Goal: Information Seeking & Learning: Find specific fact

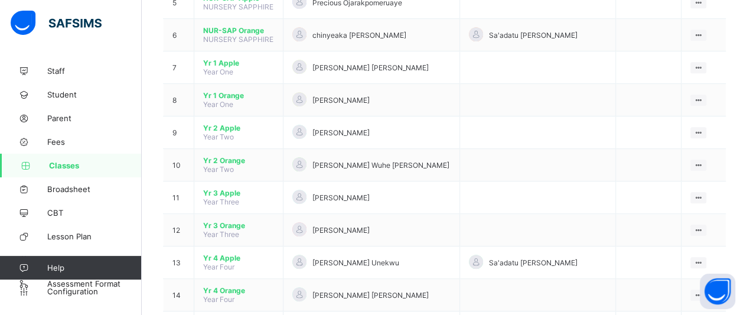
scroll to position [284, 0]
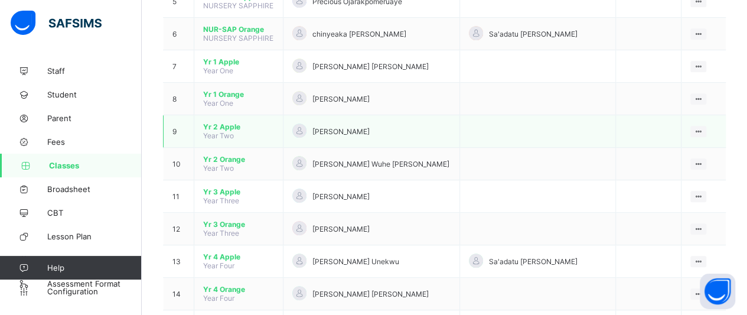
click at [232, 122] on span "Yr 2 Apple" at bounding box center [238, 126] width 71 height 9
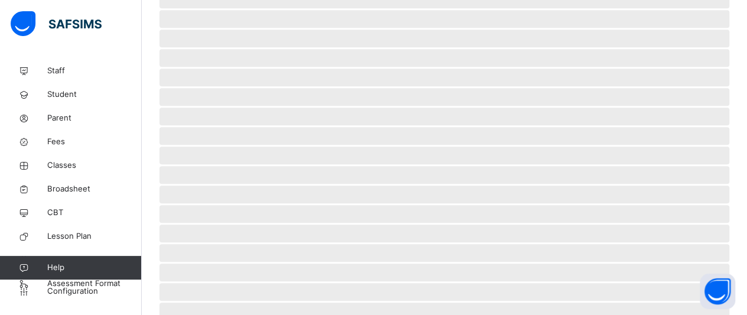
click at [232, 115] on span "‌ ‌ ‌ ‌ ‌ ‌ ‌ ‌ ‌ ‌ ‌ ‌ ‌ ‌ ‌ ‌ ‌ ‌ ‌ ‌ ‌ ‌ ‌ ‌ ‌" at bounding box center [444, 110] width 570 height 477
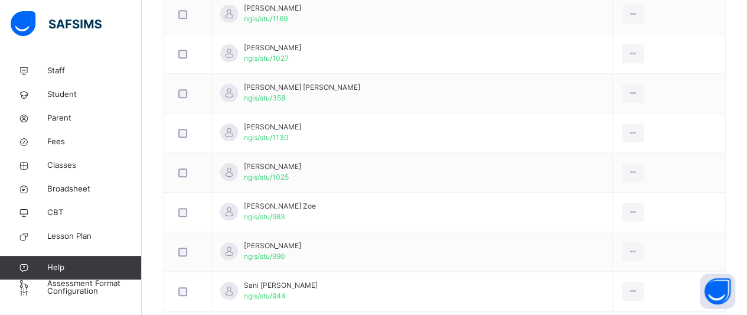
scroll to position [496, 0]
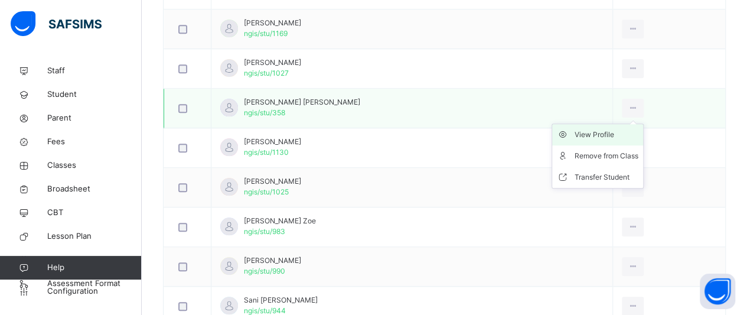
click at [606, 131] on div "View Profile" at bounding box center [607, 135] width 64 height 12
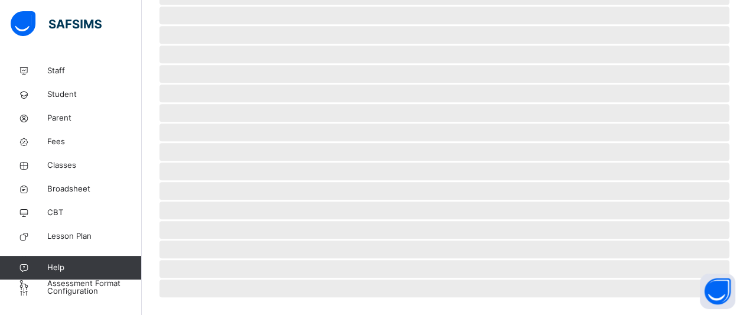
click at [606, 131] on span "‌" at bounding box center [444, 132] width 570 height 18
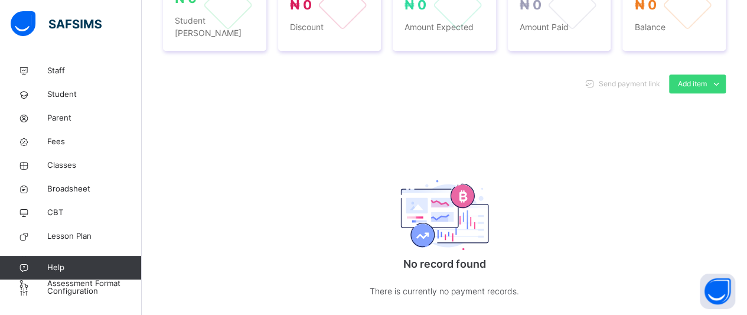
scroll to position [496, 0]
click at [606, 131] on div "Send payment link Add item Optional items Special bill No record found There is…" at bounding box center [444, 197] width 563 height 271
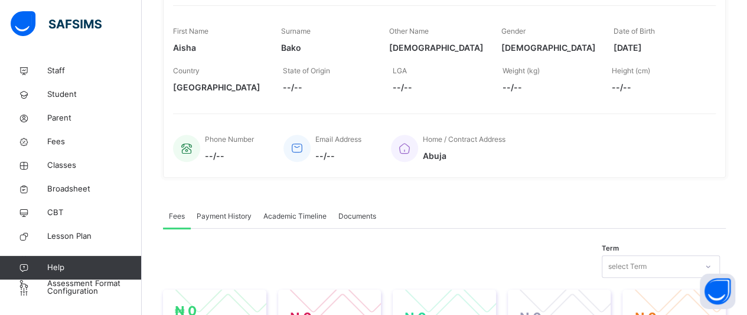
scroll to position [165, 0]
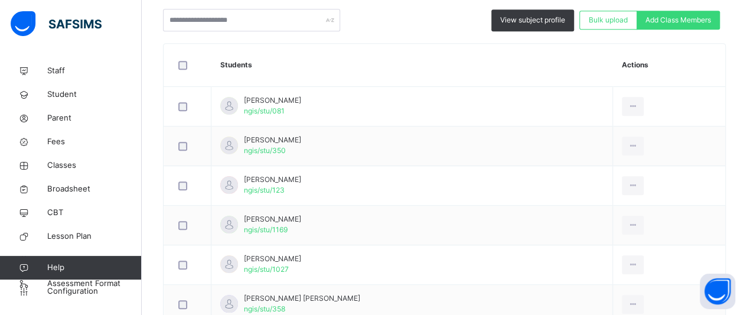
scroll to position [354, 0]
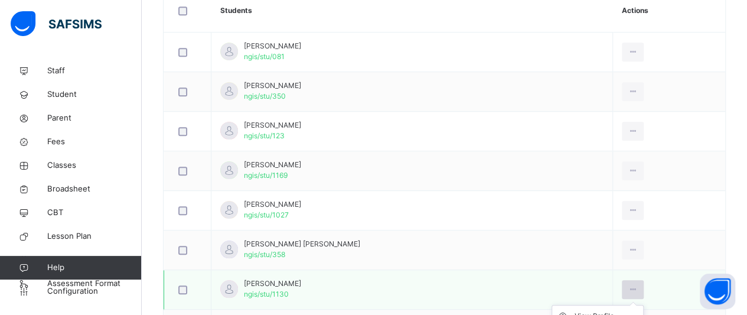
click at [634, 290] on icon at bounding box center [633, 289] width 10 height 11
click at [610, 313] on div "View Profile" at bounding box center [607, 316] width 64 height 12
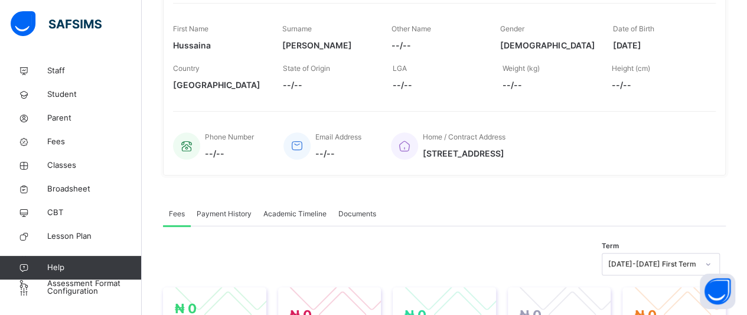
scroll to position [142, 0]
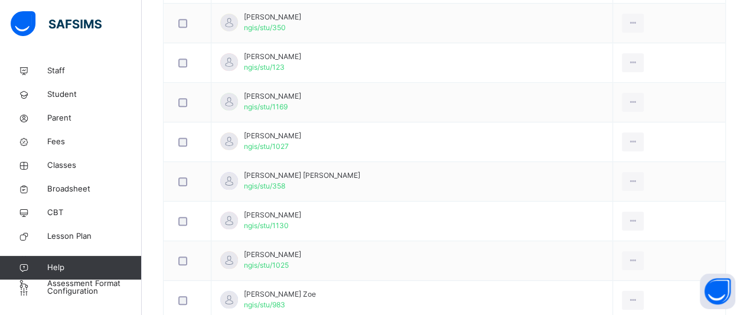
scroll to position [425, 0]
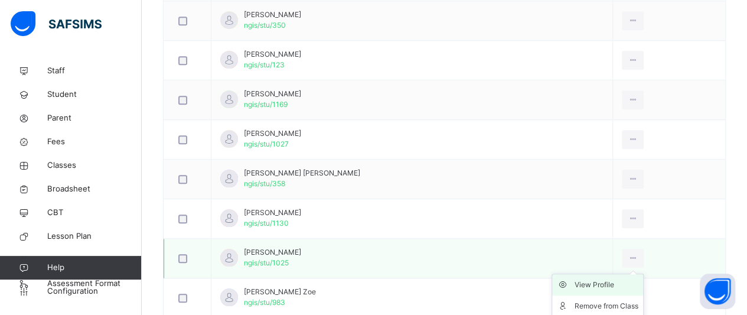
click at [610, 280] on div "View Profile" at bounding box center [607, 285] width 64 height 12
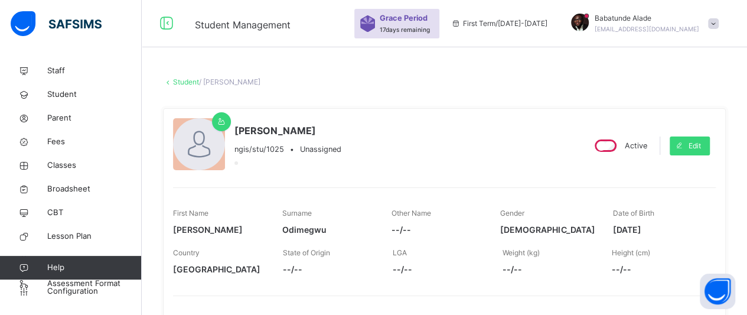
drag, startPoint x: 667, startPoint y: 226, endPoint x: 620, endPoint y: 225, distance: 46.7
click at [620, 225] on span "[DATE]" at bounding box center [659, 229] width 92 height 12
copy span "[DATE]"
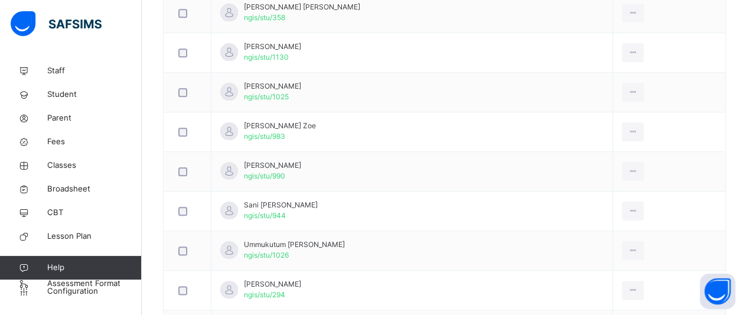
scroll to position [593, 0]
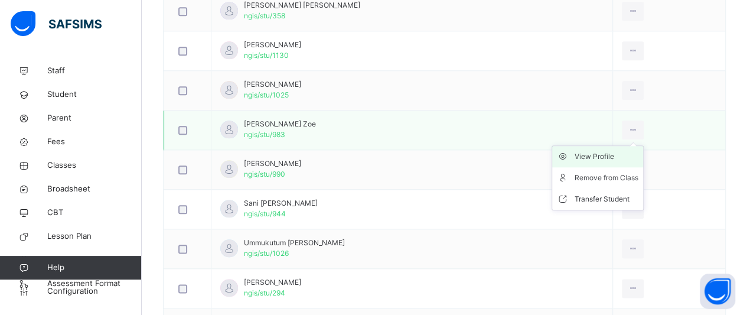
click at [605, 153] on div "View Profile" at bounding box center [607, 157] width 64 height 12
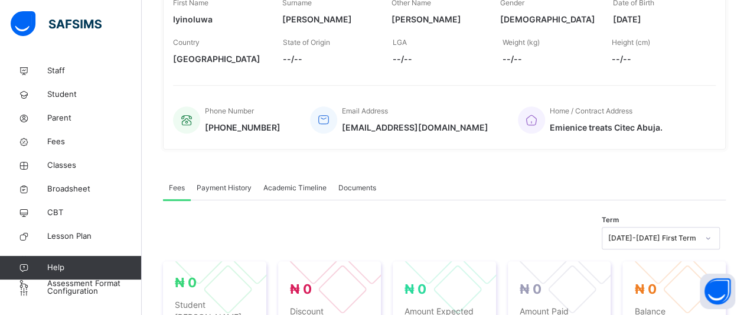
scroll to position [187, 0]
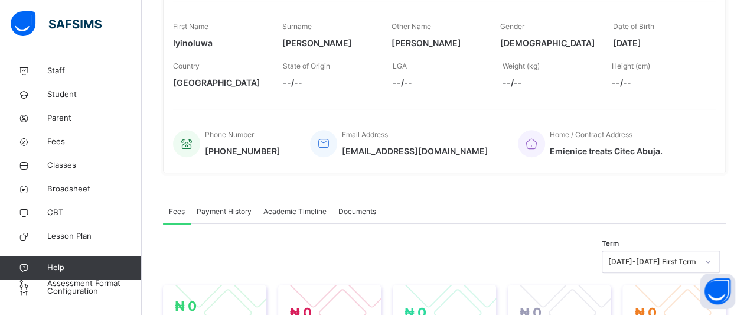
drag, startPoint x: 618, startPoint y: 40, endPoint x: 666, endPoint y: 43, distance: 47.9
click at [666, 43] on div "First Name Iyinoluwa Surname [PERSON_NAME] Other Name [PERSON_NAME] Gender [DEM…" at bounding box center [444, 35] width 543 height 40
copy span "[DATE]"
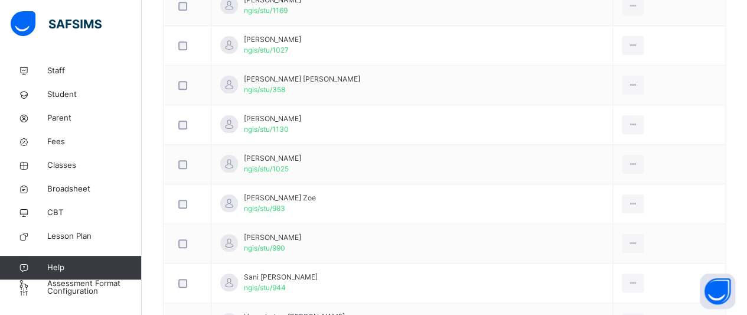
scroll to position [541, 0]
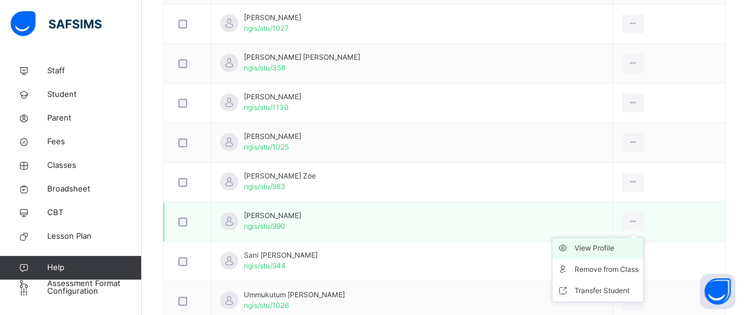
click at [605, 242] on div "View Profile" at bounding box center [607, 248] width 64 height 12
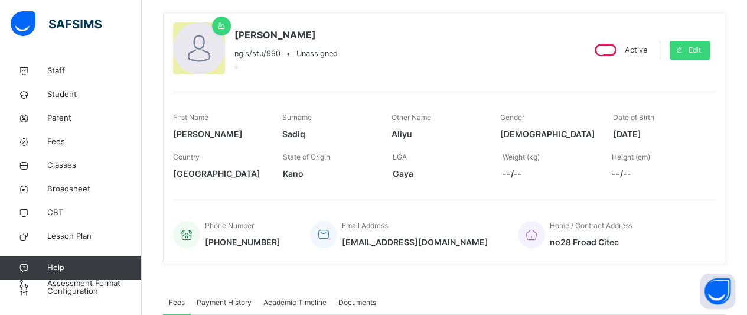
scroll to position [72, 0]
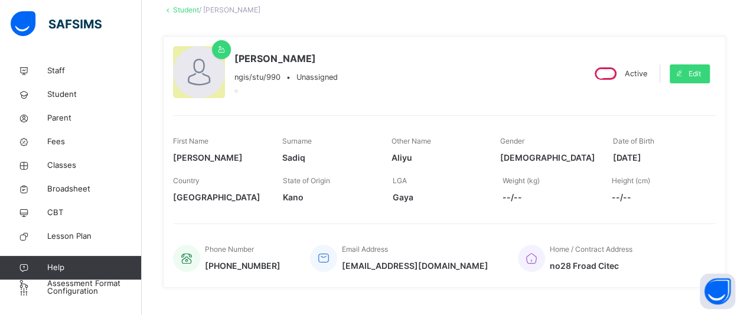
drag, startPoint x: 667, startPoint y: 155, endPoint x: 620, endPoint y: 154, distance: 46.7
click at [620, 154] on span "[DATE]" at bounding box center [659, 157] width 92 height 12
copy span "[DATE]"
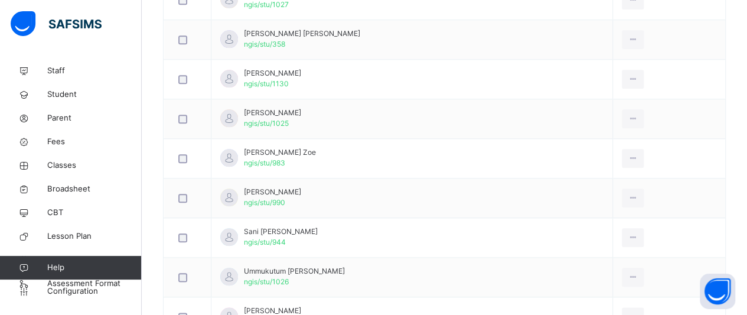
scroll to position [568, 0]
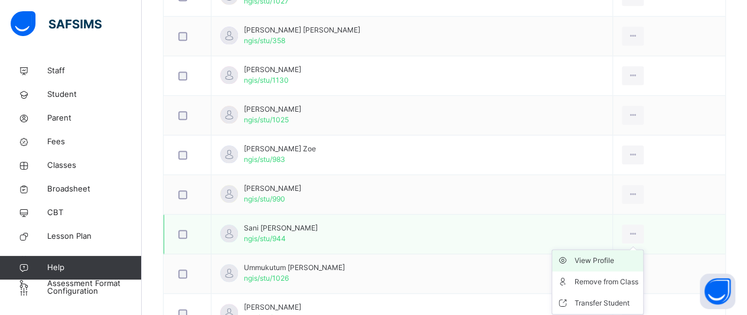
click at [607, 260] on div "View Profile" at bounding box center [607, 261] width 64 height 12
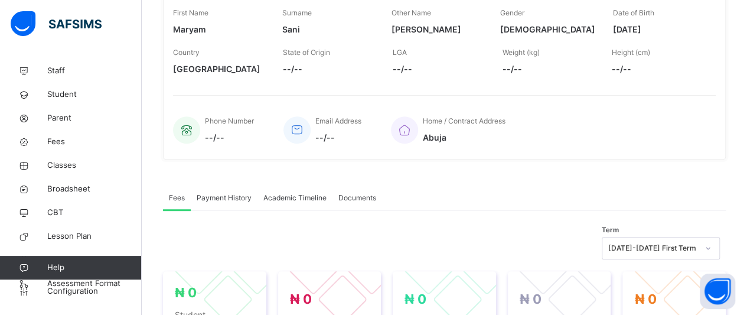
scroll to position [187, 0]
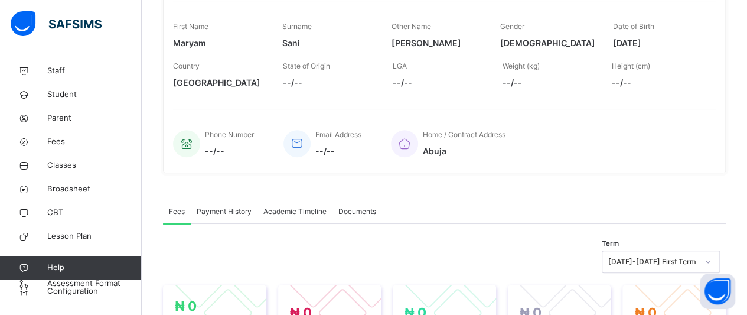
drag, startPoint x: 669, startPoint y: 39, endPoint x: 612, endPoint y: 38, distance: 56.7
click at [612, 38] on div "First Name [PERSON_NAME] Surname [PERSON_NAME] Other Name [PERSON_NAME] Gender …" at bounding box center [444, 35] width 543 height 40
copy span "[DATE]"
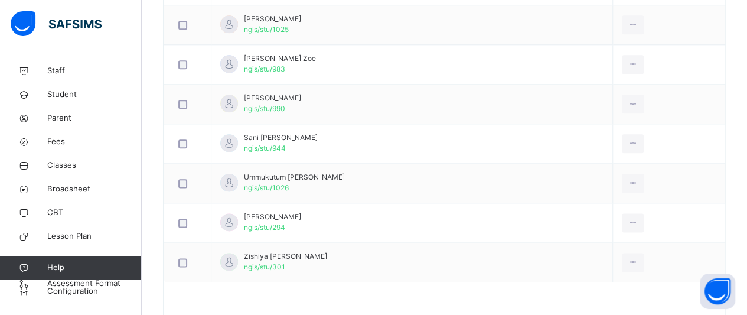
scroll to position [659, 0]
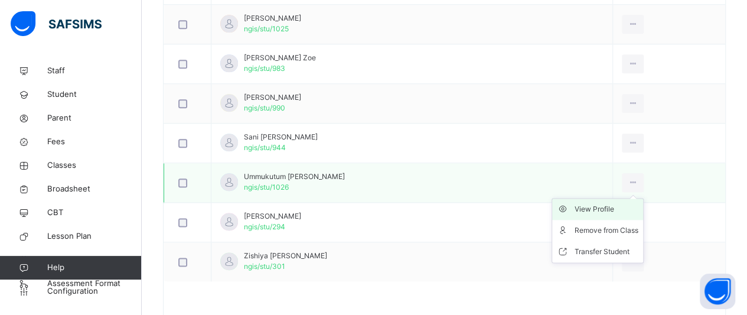
click at [607, 203] on div "View Profile" at bounding box center [607, 209] width 64 height 12
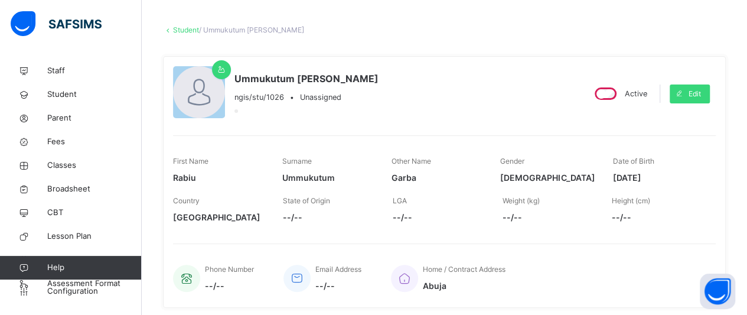
scroll to position [45, 0]
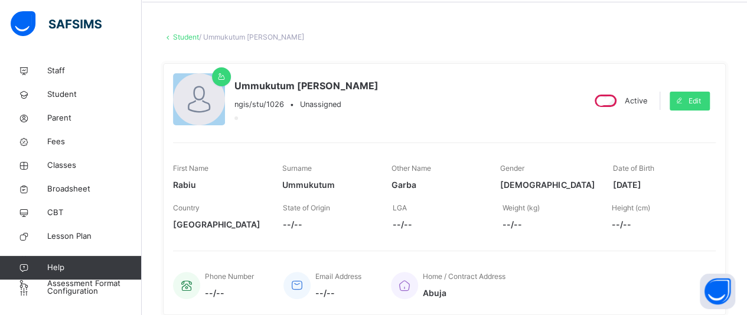
drag, startPoint x: 668, startPoint y: 179, endPoint x: 620, endPoint y: 179, distance: 47.8
click at [620, 179] on span "[DATE]" at bounding box center [659, 184] width 92 height 12
copy span "[DATE]"
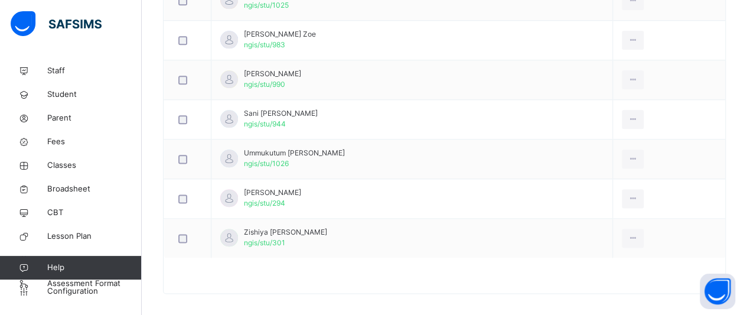
scroll to position [687, 0]
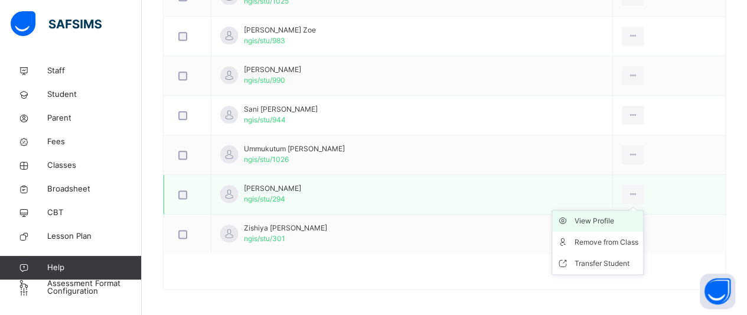
click at [603, 217] on div "View Profile" at bounding box center [607, 221] width 64 height 12
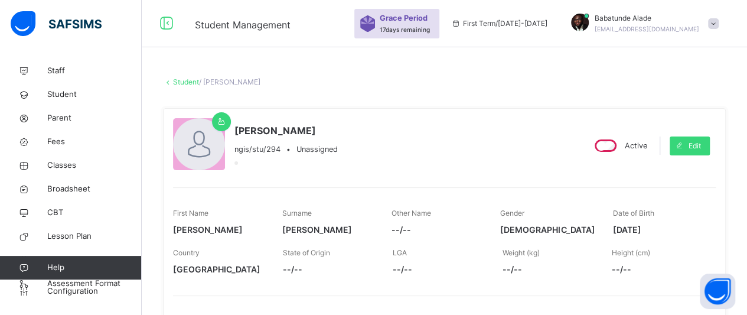
drag, startPoint x: 672, startPoint y: 227, endPoint x: 617, endPoint y: 231, distance: 55.0
click at [617, 231] on div "First Name [PERSON_NAME] [PERSON_NAME] Other Name --/-- Gender [DEMOGRAPHIC_DAT…" at bounding box center [444, 222] width 543 height 40
copy span "[DATE]"
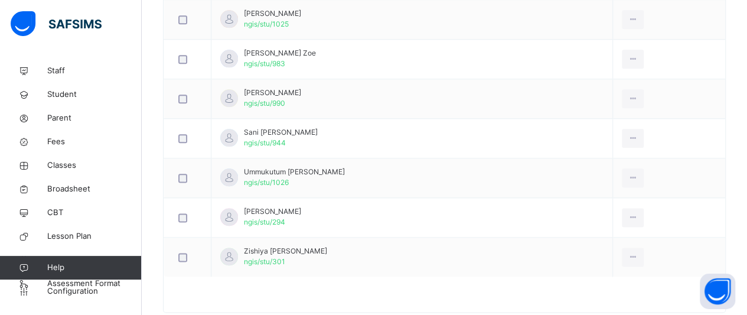
scroll to position [687, 0]
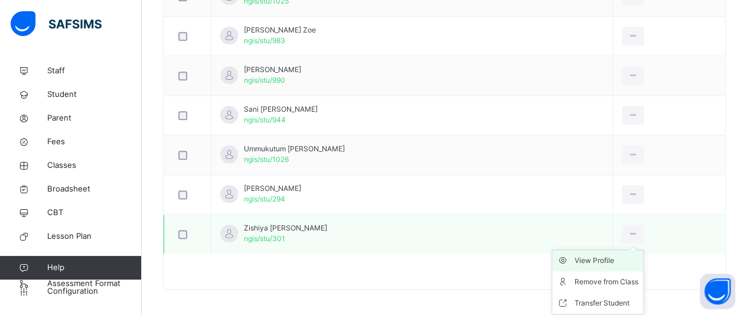
click at [614, 255] on div "View Profile" at bounding box center [607, 261] width 64 height 12
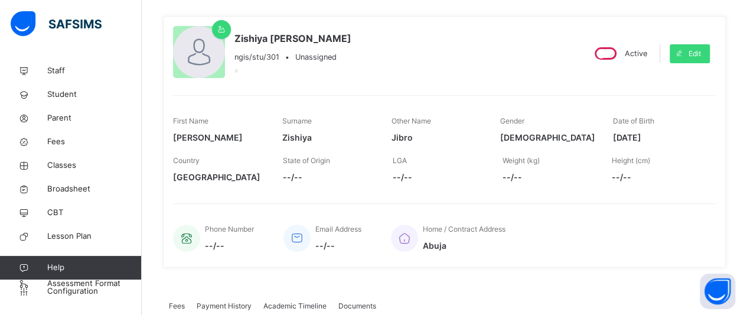
scroll to position [69, 0]
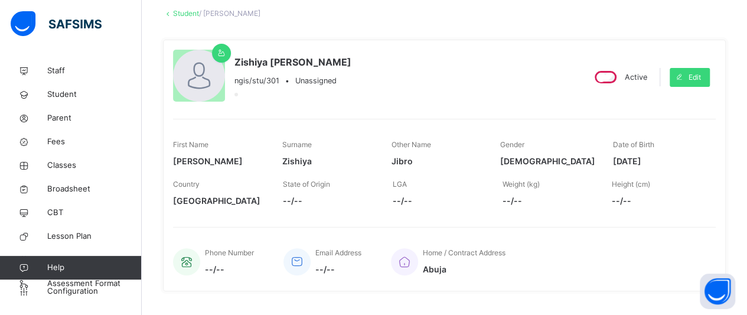
drag, startPoint x: 668, startPoint y: 161, endPoint x: 702, endPoint y: 187, distance: 42.5
click at [702, 187] on div "Height (cm) --/--" at bounding box center [658, 193] width 92 height 40
drag, startPoint x: 669, startPoint y: 157, endPoint x: 648, endPoint y: 151, distance: 21.7
click at [648, 151] on div "Date of Birth [DEMOGRAPHIC_DATA]" at bounding box center [659, 153] width 92 height 40
copy div "[DATE]"
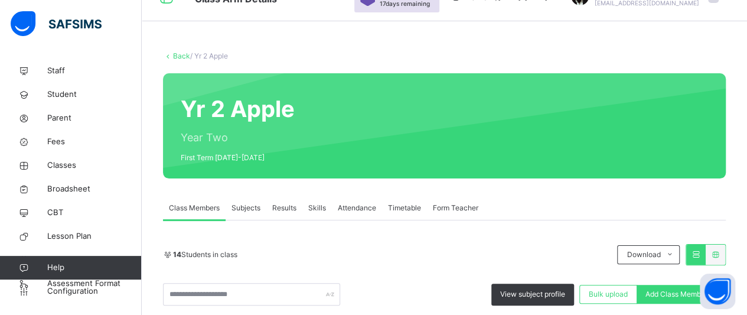
scroll to position [69, 0]
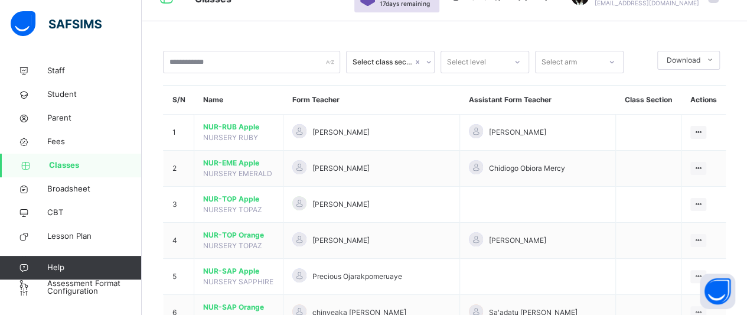
scroll to position [69, 0]
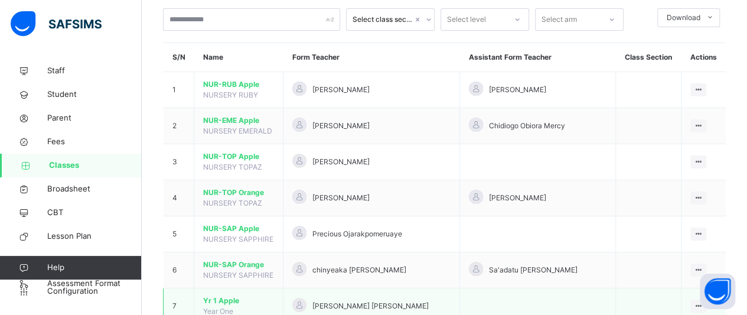
click at [294, 304] on td "[PERSON_NAME] [PERSON_NAME]" at bounding box center [372, 306] width 177 height 36
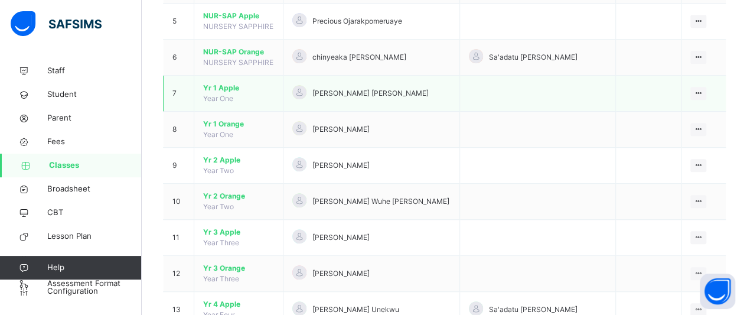
scroll to position [305, 0]
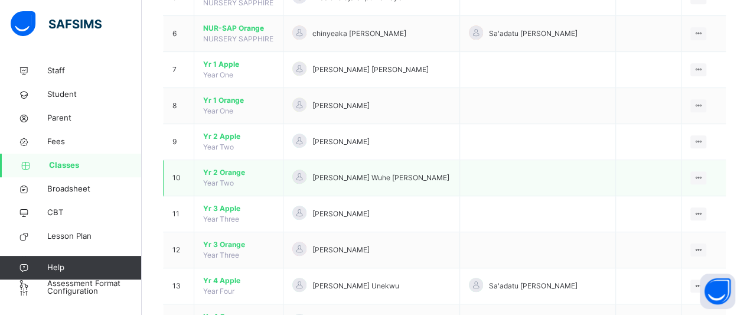
click at [219, 167] on span "Yr 2 Orange" at bounding box center [238, 172] width 71 height 11
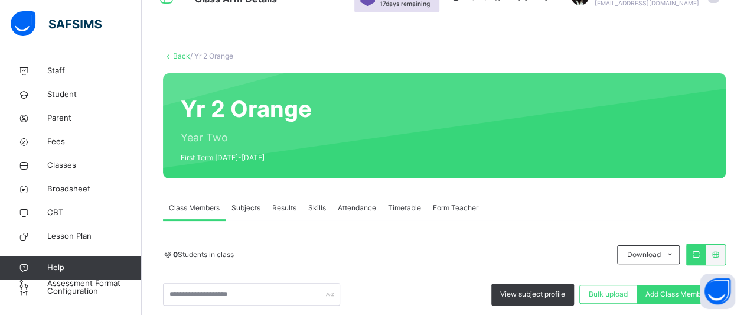
scroll to position [305, 0]
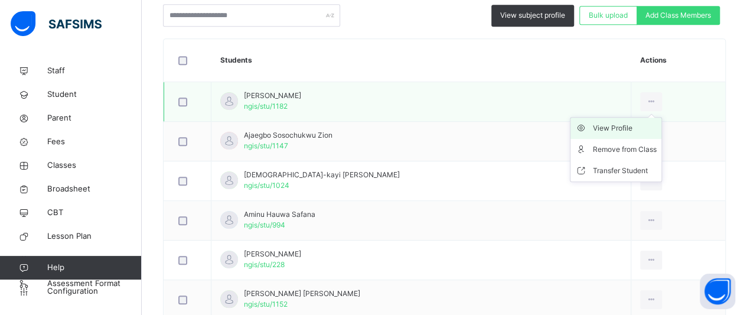
click at [608, 123] on div "View Profile" at bounding box center [625, 128] width 64 height 12
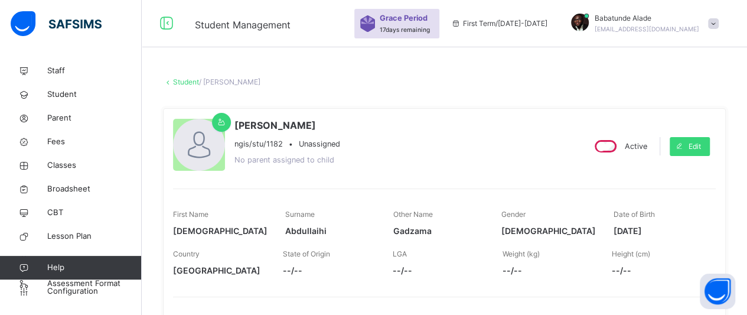
drag, startPoint x: 670, startPoint y: 230, endPoint x: 619, endPoint y: 236, distance: 51.1
click at [619, 236] on span "[DATE]" at bounding box center [659, 230] width 90 height 12
copy span "[DATE]"
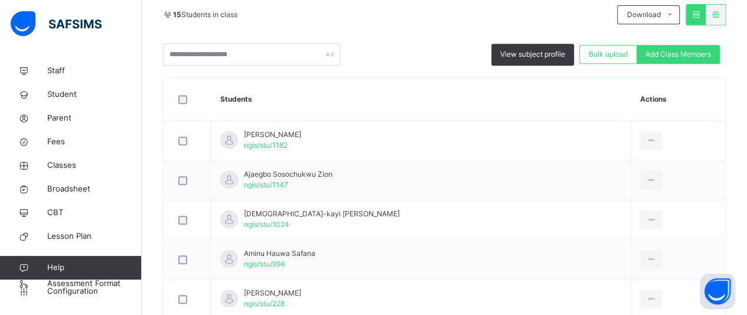
scroll to position [262, 0]
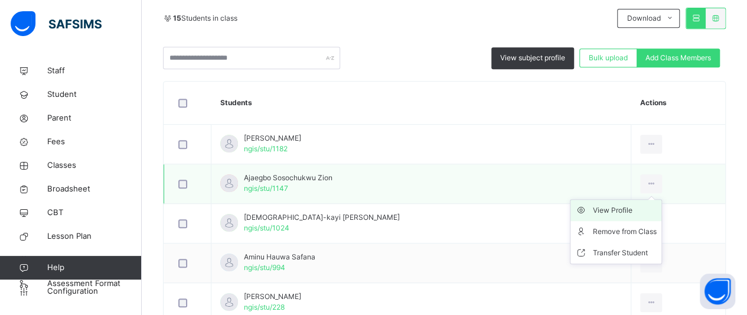
click at [623, 205] on div "View Profile" at bounding box center [625, 210] width 64 height 12
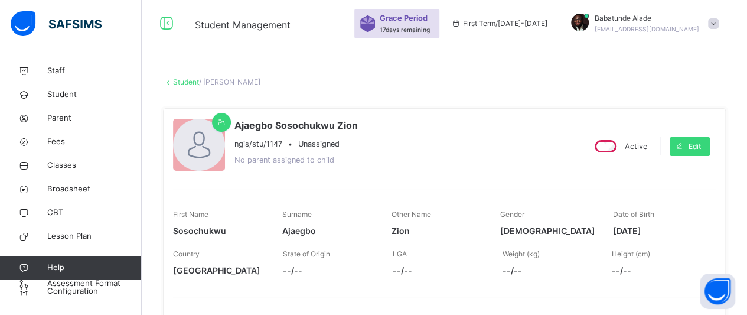
drag, startPoint x: 667, startPoint y: 229, endPoint x: 613, endPoint y: 232, distance: 54.4
click at [613, 232] on div "First Name Sosochukwu Surname [PERSON_NAME] Other Name [PERSON_NAME] Gender [DE…" at bounding box center [444, 223] width 543 height 40
copy span "[DATE]"
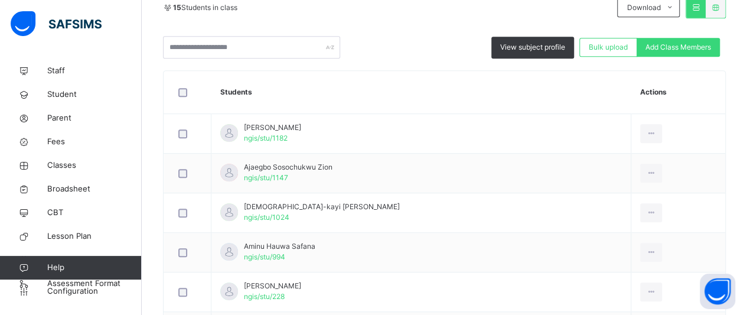
scroll to position [286, 0]
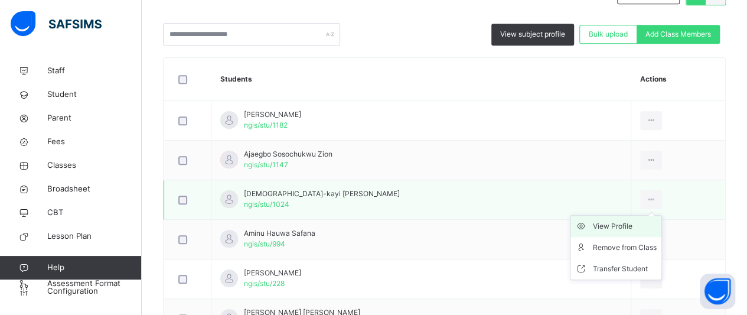
click at [612, 224] on div "View Profile" at bounding box center [625, 226] width 64 height 12
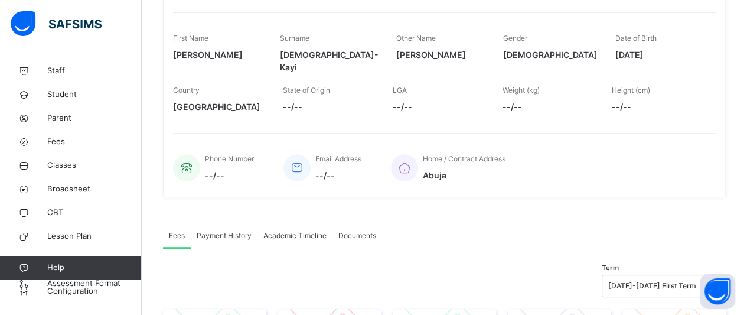
scroll to position [73, 0]
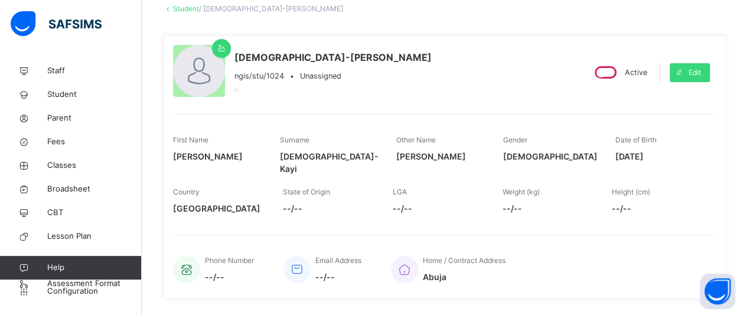
drag, startPoint x: 671, startPoint y: 154, endPoint x: 624, endPoint y: 158, distance: 46.8
drag, startPoint x: 624, startPoint y: 158, endPoint x: 648, endPoint y: 160, distance: 23.7
click at [648, 160] on span "[DATE]" at bounding box center [659, 156] width 89 height 12
drag, startPoint x: 673, startPoint y: 157, endPoint x: 614, endPoint y: 164, distance: 59.4
click at [614, 164] on div "First Name [PERSON_NAME] Surname [DEMOGRAPHIC_DATA][PERSON_NAME] Other Name [PE…" at bounding box center [444, 155] width 543 height 52
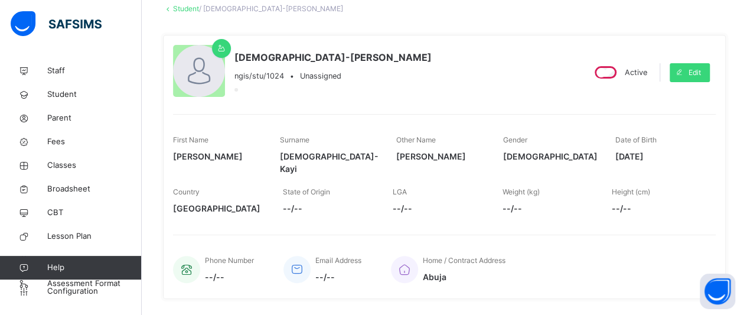
copy span "[DATE]"
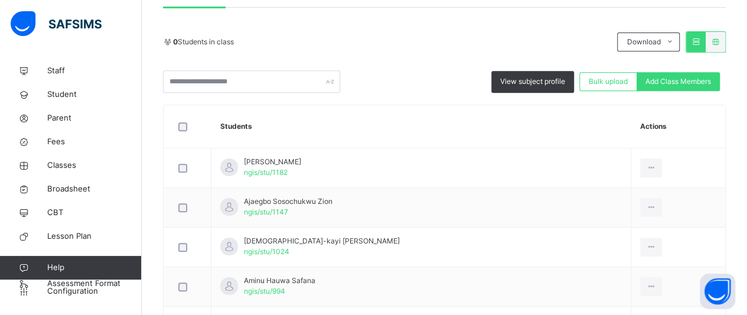
scroll to position [262, 0]
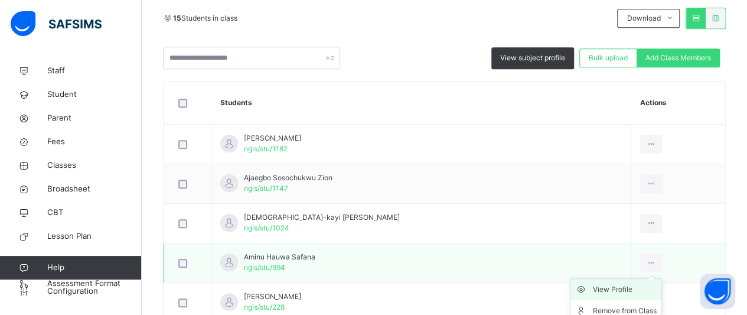
click at [620, 290] on div "View Profile" at bounding box center [625, 290] width 64 height 12
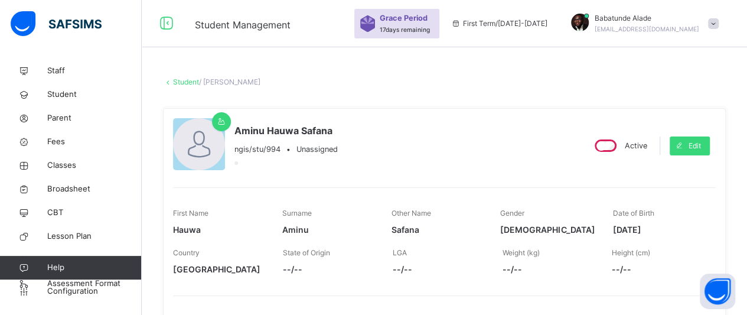
drag, startPoint x: 670, startPoint y: 227, endPoint x: 618, endPoint y: 227, distance: 51.4
click at [618, 227] on div "First Name Hauwa Surname [PERSON_NAME] Other Name [PERSON_NAME] Gender [DEMOGRA…" at bounding box center [444, 222] width 543 height 40
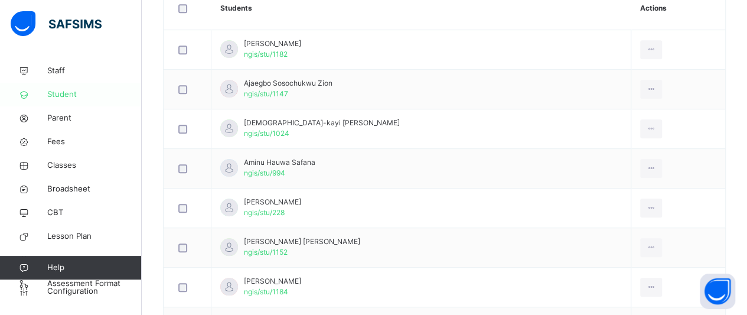
scroll to position [380, 0]
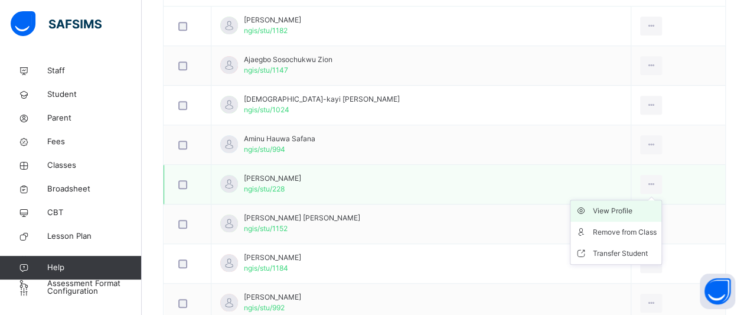
click at [610, 207] on div "View Profile" at bounding box center [625, 211] width 64 height 12
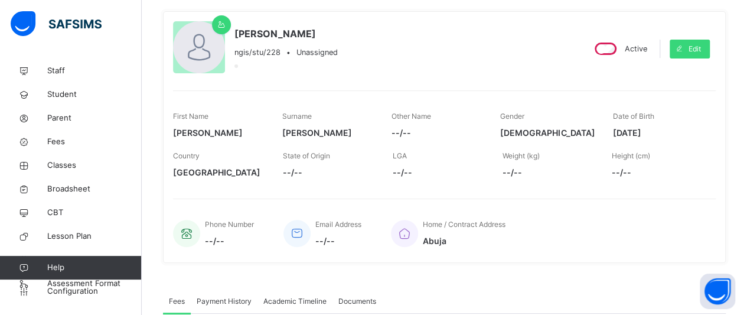
scroll to position [73, 0]
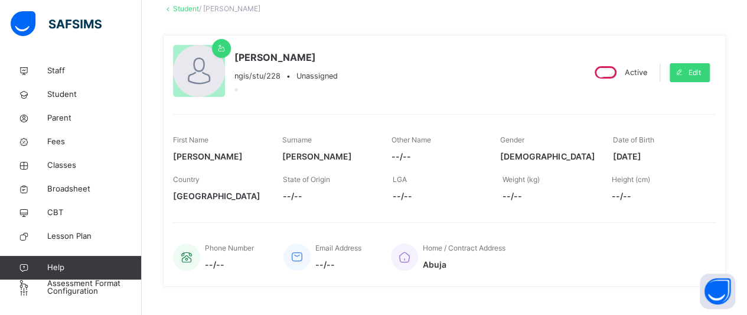
drag, startPoint x: 669, startPoint y: 155, endPoint x: 615, endPoint y: 157, distance: 53.2
click at [615, 157] on div "First Name [PERSON_NAME] Surname [PERSON_NAME] Other Name --/-- Gender [DEMOGRA…" at bounding box center [444, 149] width 543 height 40
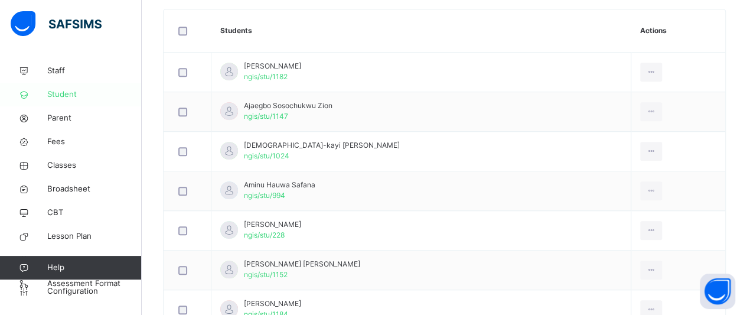
scroll to position [380, 0]
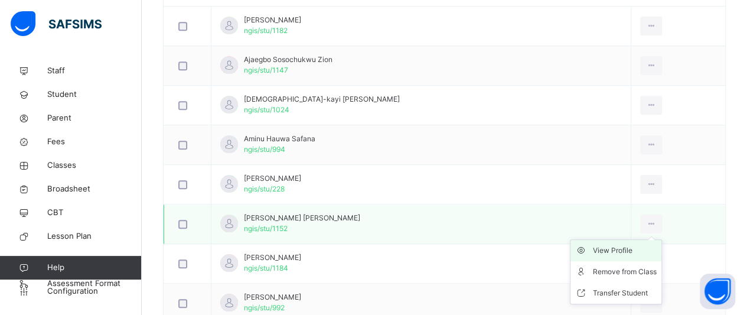
click at [618, 245] on div "View Profile" at bounding box center [625, 251] width 64 height 12
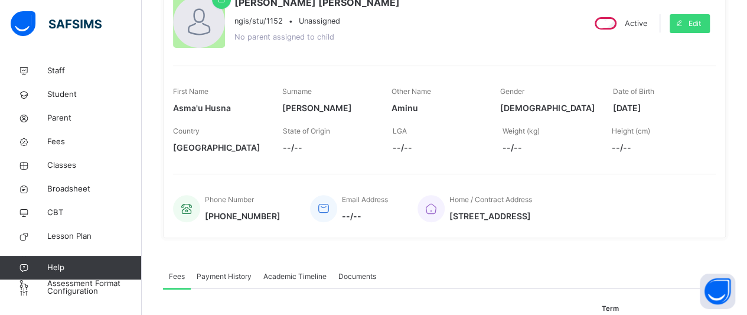
scroll to position [120, 0]
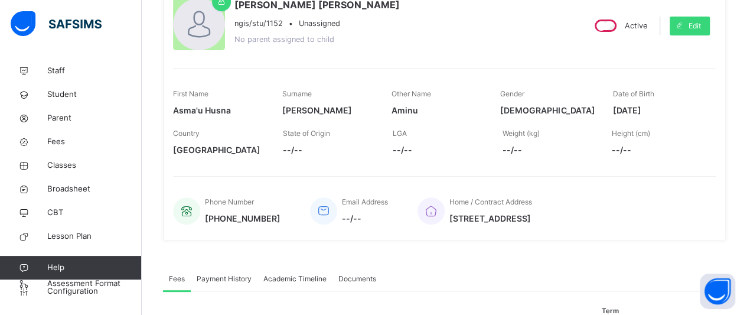
drag, startPoint x: 667, startPoint y: 109, endPoint x: 615, endPoint y: 106, distance: 52.1
click at [615, 106] on div "First Name [PERSON_NAME] Husna Surname [PERSON_NAME] Other Name [PERSON_NAME] G…" at bounding box center [444, 103] width 543 height 40
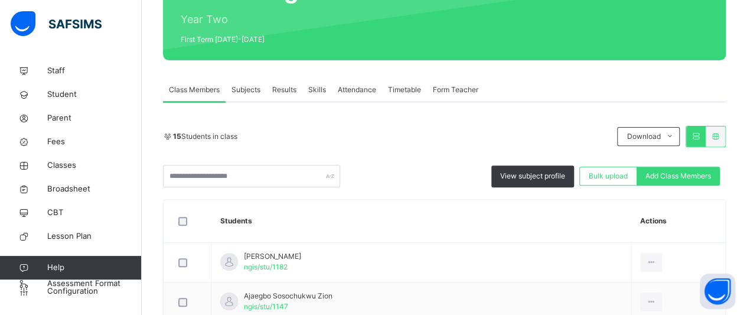
scroll to position [357, 0]
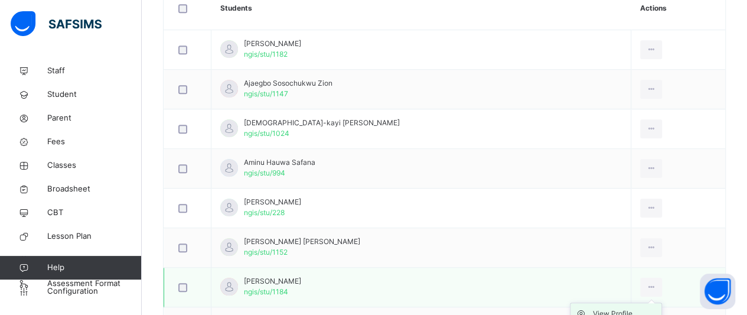
click at [618, 308] on div "View Profile" at bounding box center [625, 314] width 64 height 12
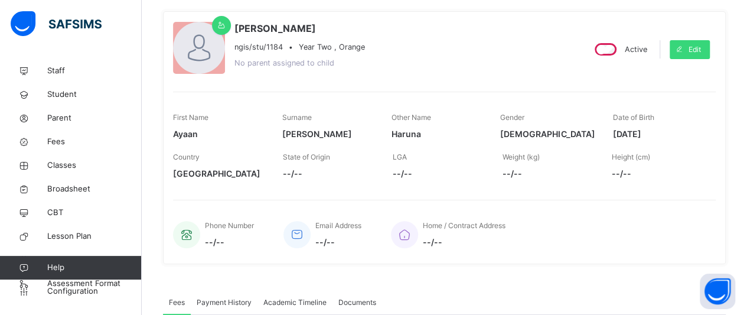
scroll to position [73, 0]
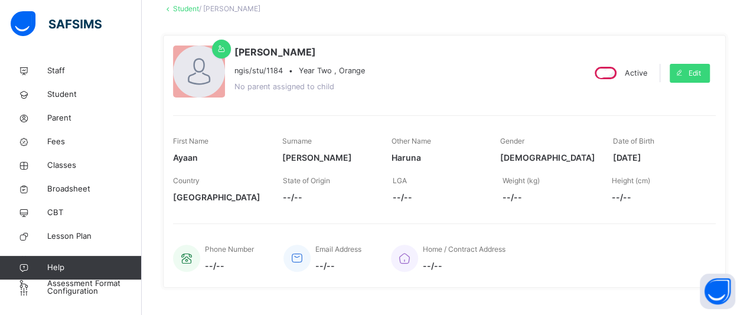
drag, startPoint x: 674, startPoint y: 153, endPoint x: 620, endPoint y: 161, distance: 54.4
click at [620, 161] on span "[DATE]" at bounding box center [659, 157] width 92 height 12
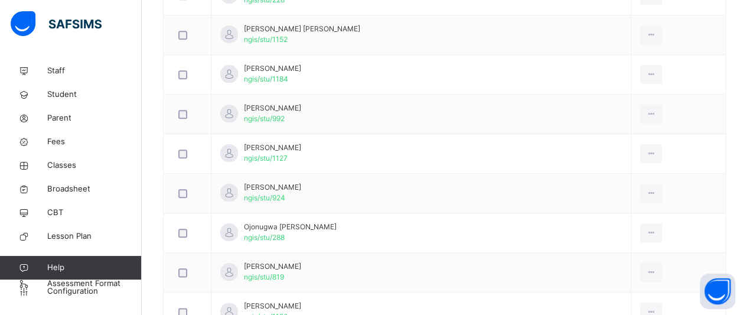
scroll to position [546, 0]
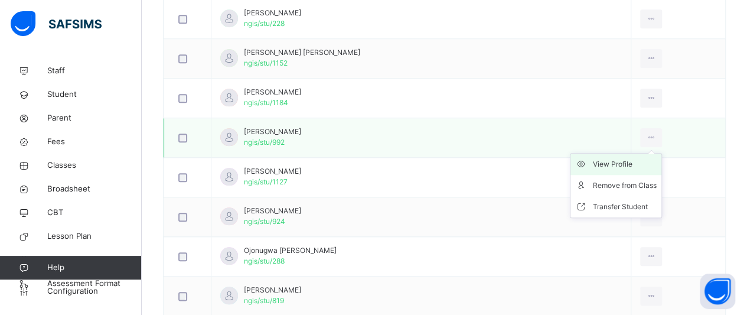
click at [618, 158] on div "View Profile" at bounding box center [625, 164] width 64 height 12
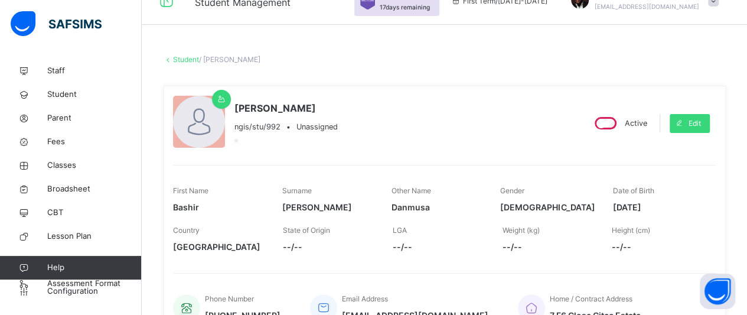
scroll to position [21, 0]
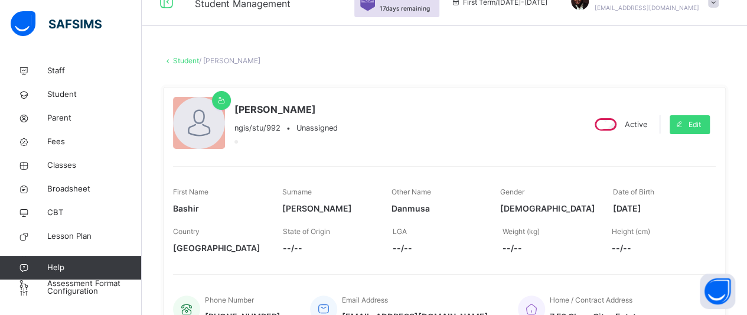
drag, startPoint x: 668, startPoint y: 206, endPoint x: 621, endPoint y: 210, distance: 46.8
click at [621, 210] on span "[DATE]" at bounding box center [659, 208] width 92 height 12
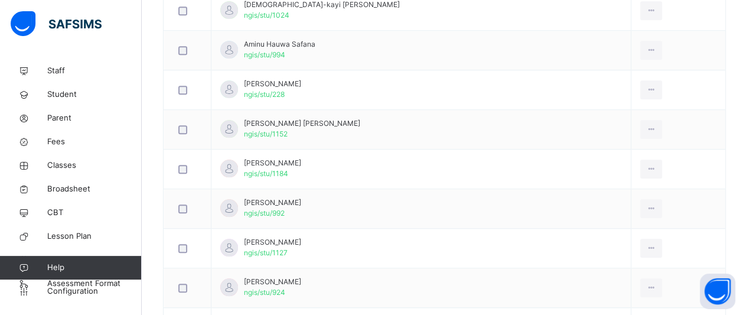
scroll to position [499, 0]
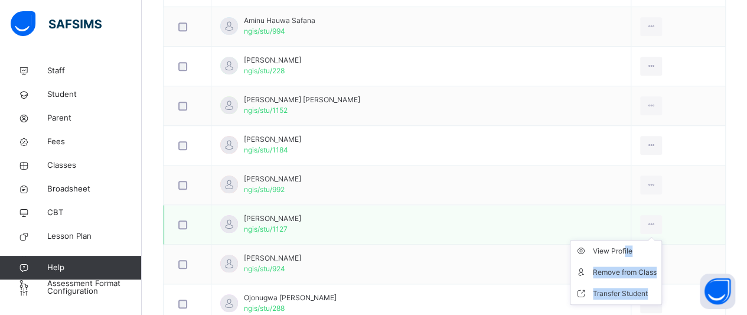
click at [609, 243] on ul "View Profile Remove from Class Transfer Student" at bounding box center [616, 272] width 92 height 65
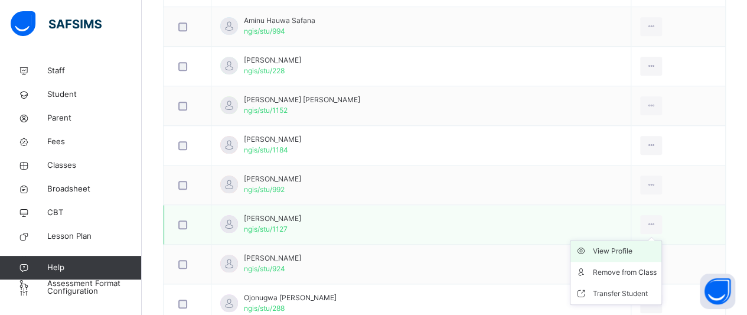
click at [604, 247] on div "View Profile" at bounding box center [625, 251] width 64 height 12
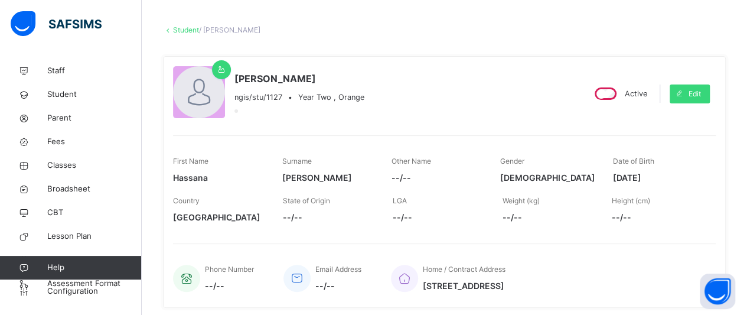
scroll to position [50, 0]
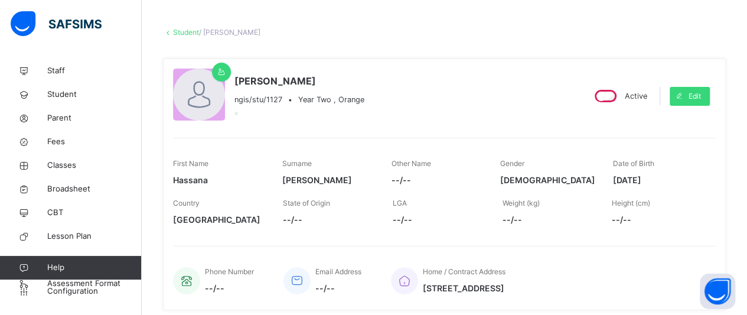
drag, startPoint x: 667, startPoint y: 176, endPoint x: 659, endPoint y: 173, distance: 8.8
drag, startPoint x: 659, startPoint y: 173, endPoint x: 683, endPoint y: 197, distance: 33.8
click at [683, 197] on div "Height (cm) --/--" at bounding box center [658, 212] width 92 height 40
drag, startPoint x: 665, startPoint y: 178, endPoint x: 672, endPoint y: 200, distance: 23.0
click at [672, 200] on div "First Name [PERSON_NAME] Surname [PERSON_NAME] Other Name --/-- Gender [DEMOGRA…" at bounding box center [444, 185] width 543 height 94
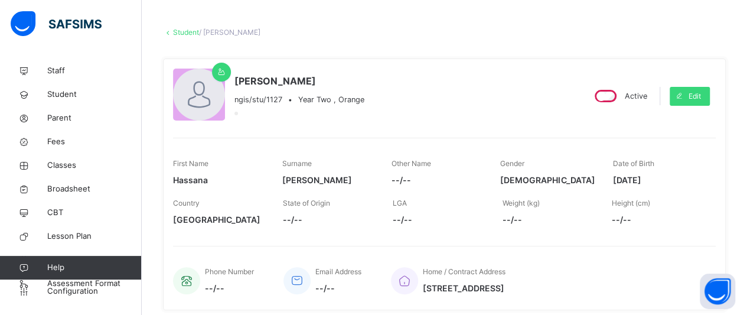
click at [673, 206] on div "Height (cm) --/--" at bounding box center [658, 212] width 92 height 40
drag, startPoint x: 672, startPoint y: 180, endPoint x: 620, endPoint y: 183, distance: 51.5
click at [620, 183] on span "[DATE]" at bounding box center [659, 180] width 92 height 12
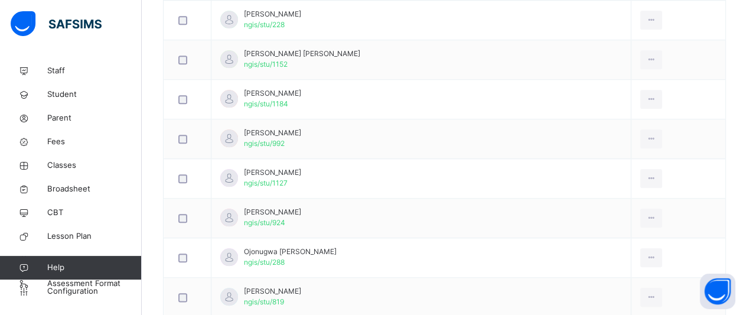
scroll to position [546, 0]
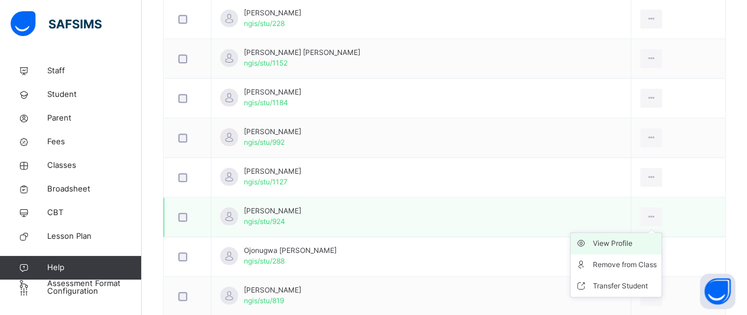
click at [608, 240] on div "View Profile" at bounding box center [625, 243] width 64 height 12
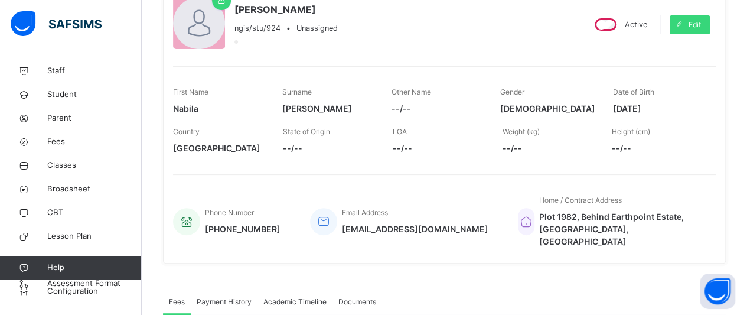
scroll to position [116, 0]
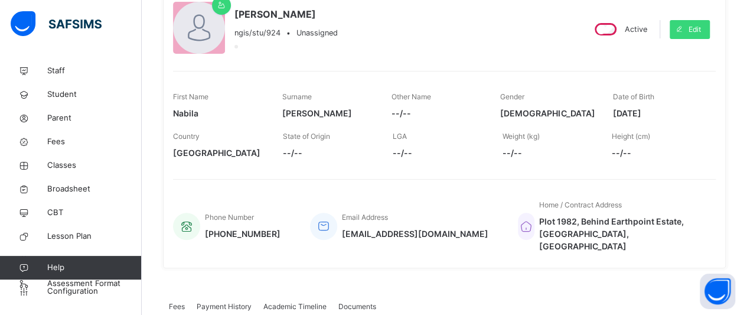
drag, startPoint x: 666, startPoint y: 110, endPoint x: 616, endPoint y: 115, distance: 50.5
click at [616, 115] on div "First Name [PERSON_NAME] Surname [PERSON_NAME] Other Name --/-- Gender [DEMOGRA…" at bounding box center [444, 106] width 543 height 40
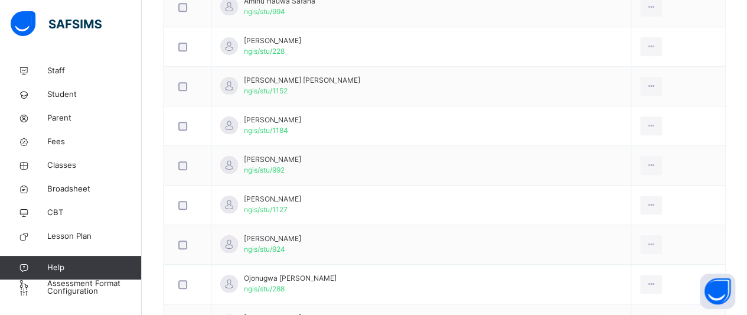
scroll to position [542, 0]
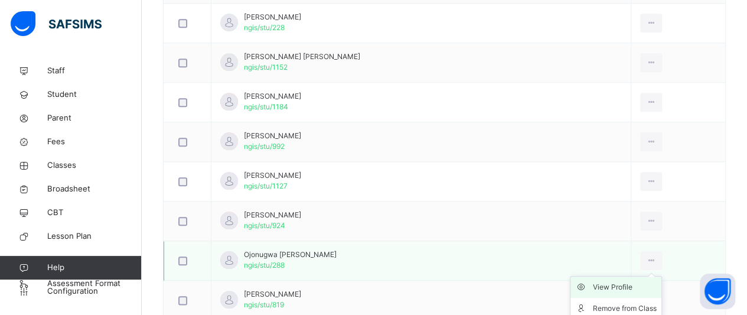
click at [609, 281] on div "View Profile" at bounding box center [625, 287] width 64 height 12
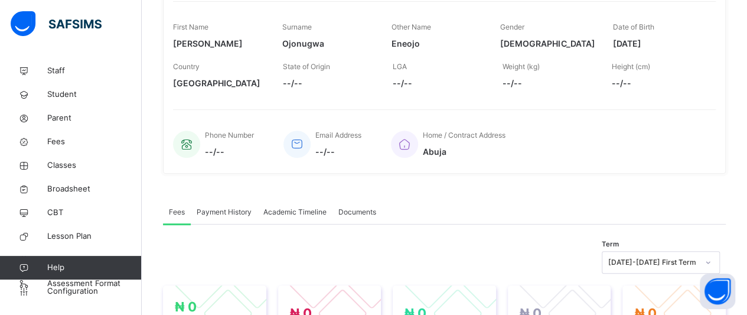
scroll to position [116, 0]
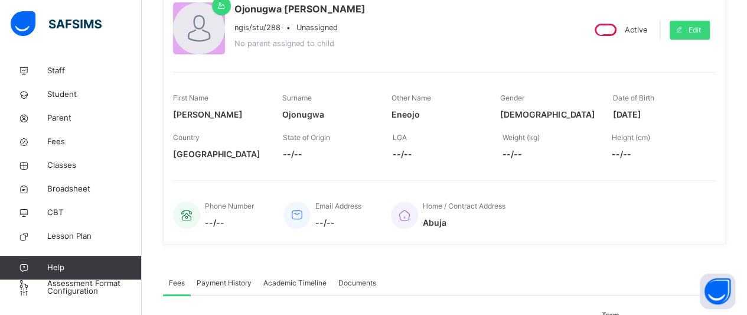
drag, startPoint x: 670, startPoint y: 111, endPoint x: 618, endPoint y: 112, distance: 52.0
click at [618, 112] on div "First Name [PERSON_NAME] Surname [PERSON_NAME] Other Name Eneojo Gender [DEMOGR…" at bounding box center [444, 107] width 543 height 40
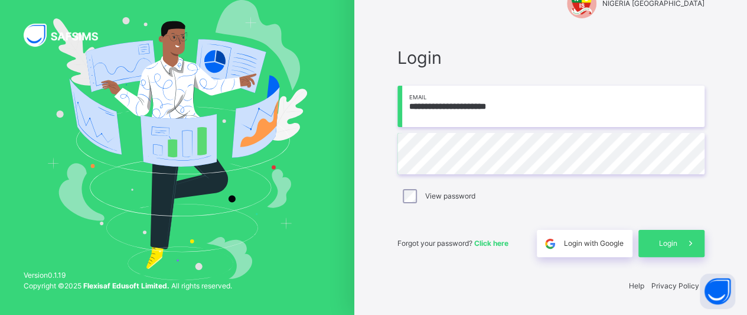
scroll to position [34, 0]
